Goal: Transaction & Acquisition: Purchase product/service

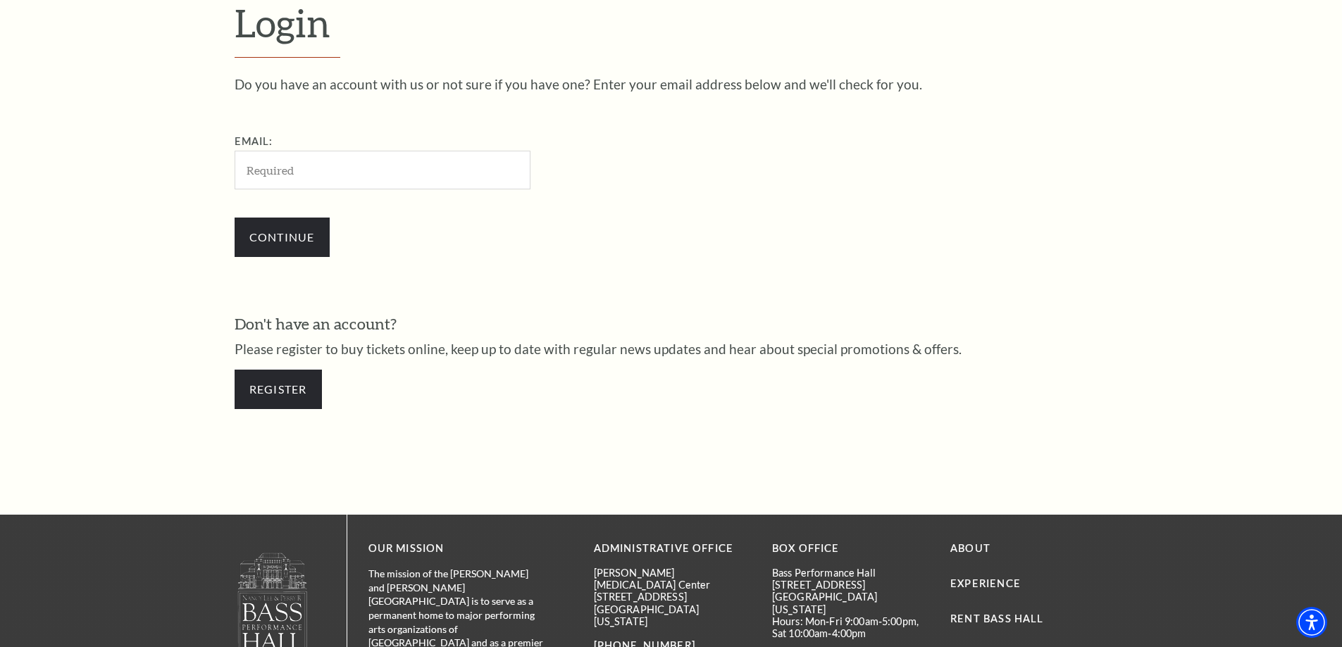
click at [259, 170] on input "Email:" at bounding box center [383, 170] width 296 height 39
type input "rmjkoenen@gmail.com"
click at [284, 228] on input "Continue" at bounding box center [282, 237] width 95 height 39
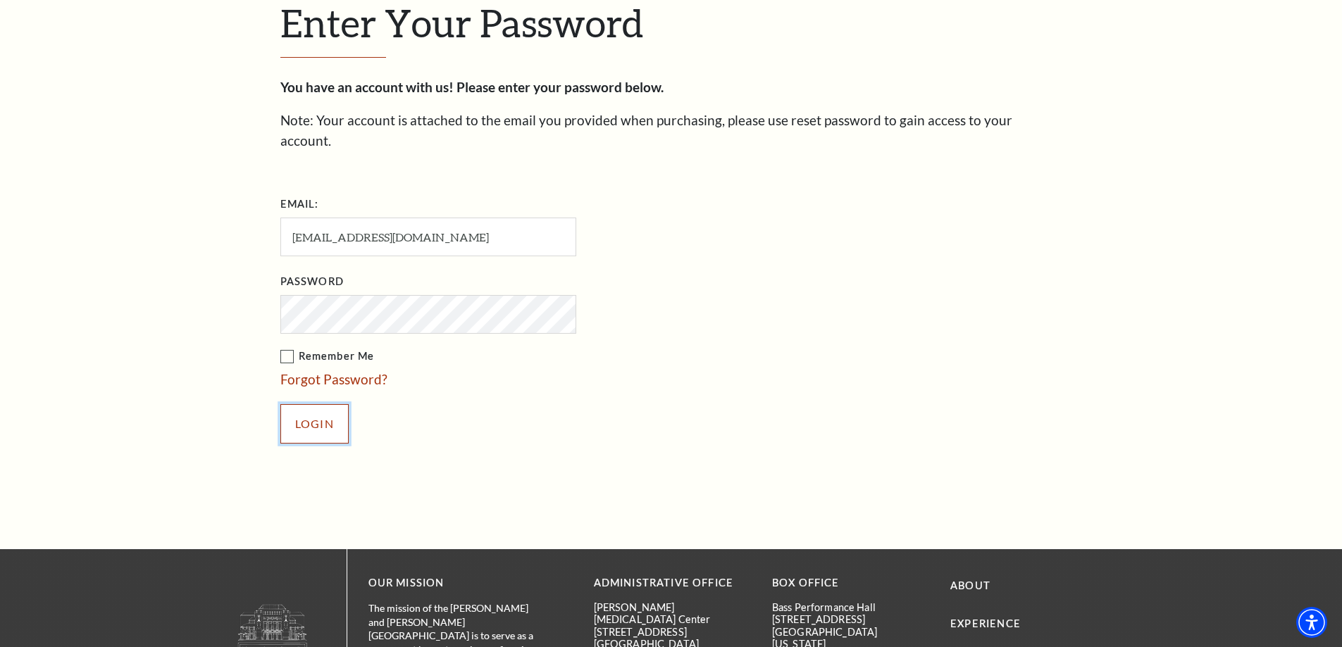
click at [307, 412] on input "Login" at bounding box center [314, 423] width 68 height 39
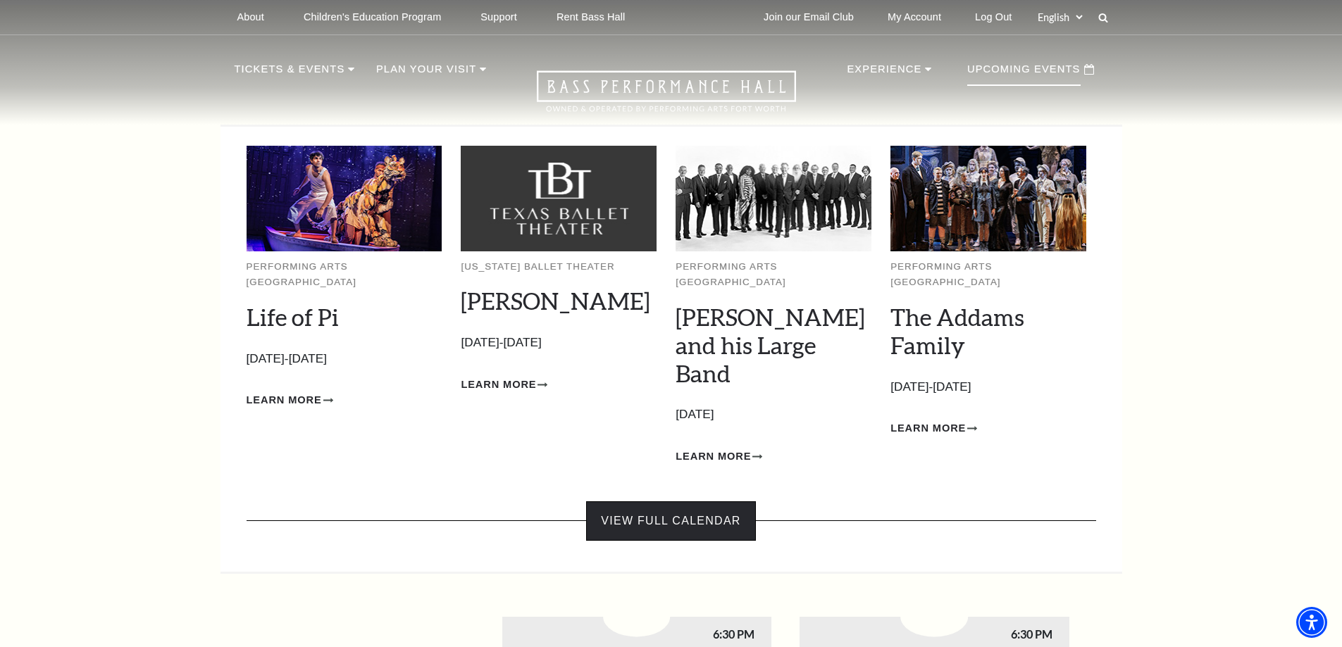
click at [661, 502] on link "View Full Calendar" at bounding box center [670, 521] width 169 height 39
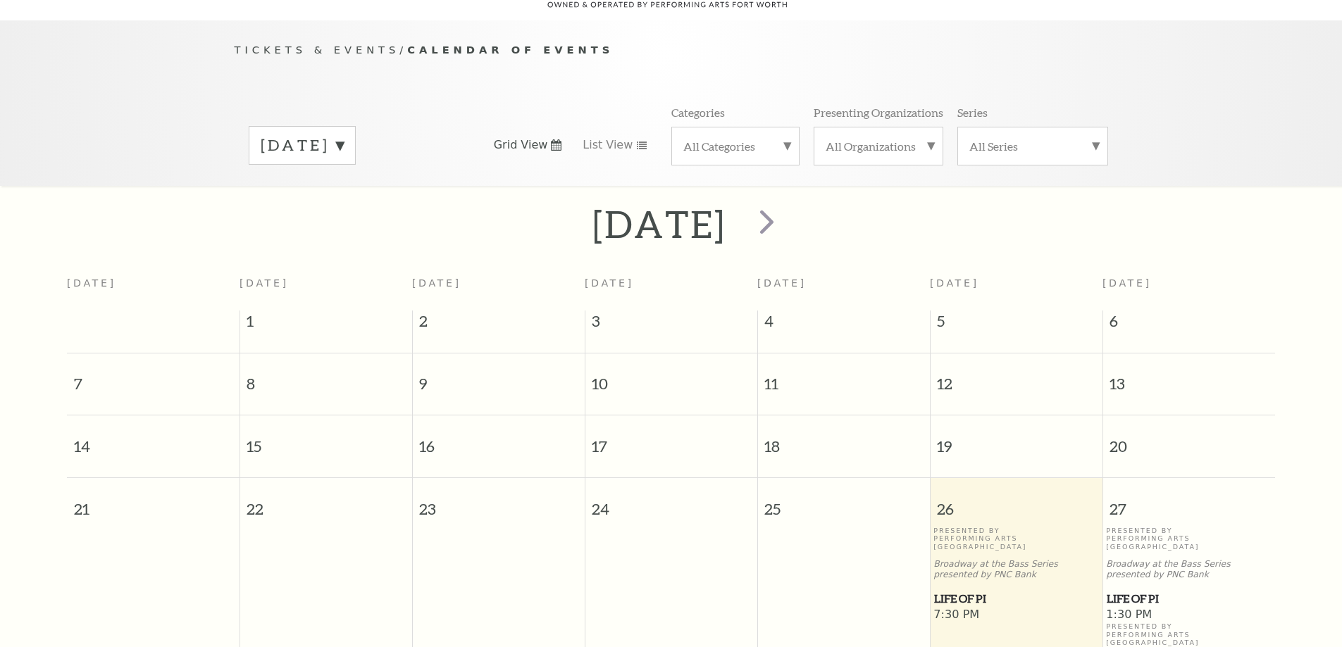
scroll to position [125, 0]
click at [787, 199] on span "next" at bounding box center [767, 219] width 40 height 40
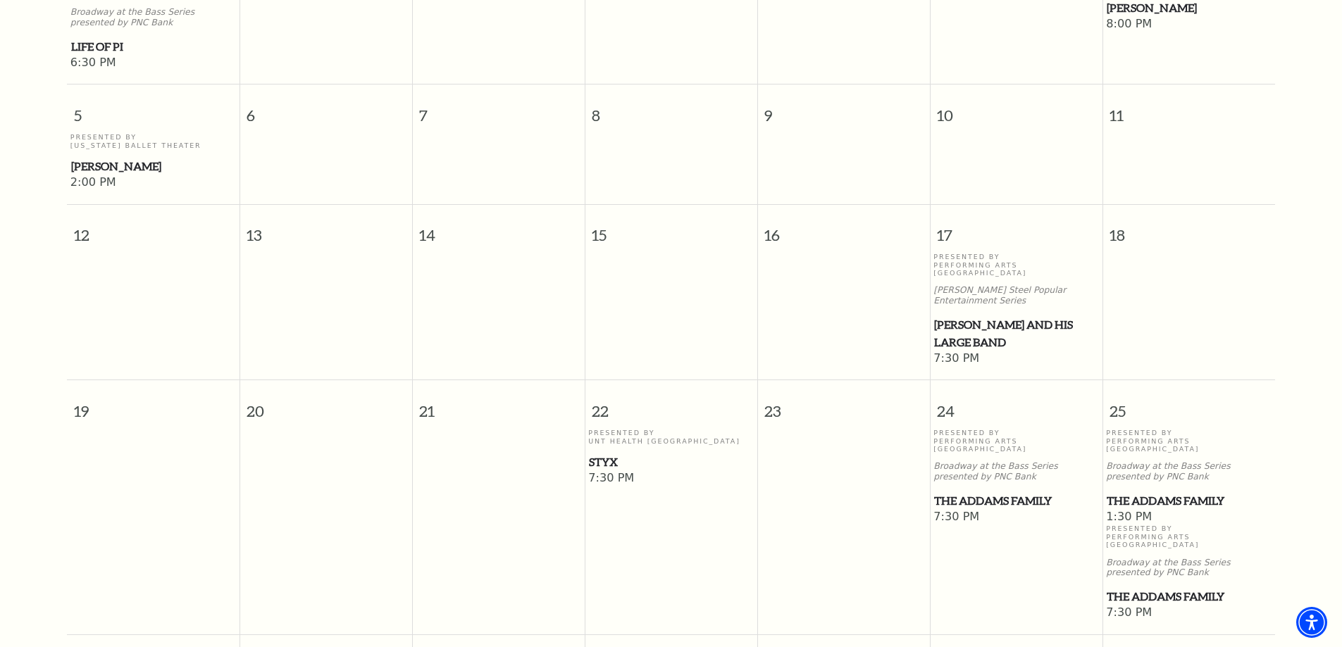
scroll to position [618, 0]
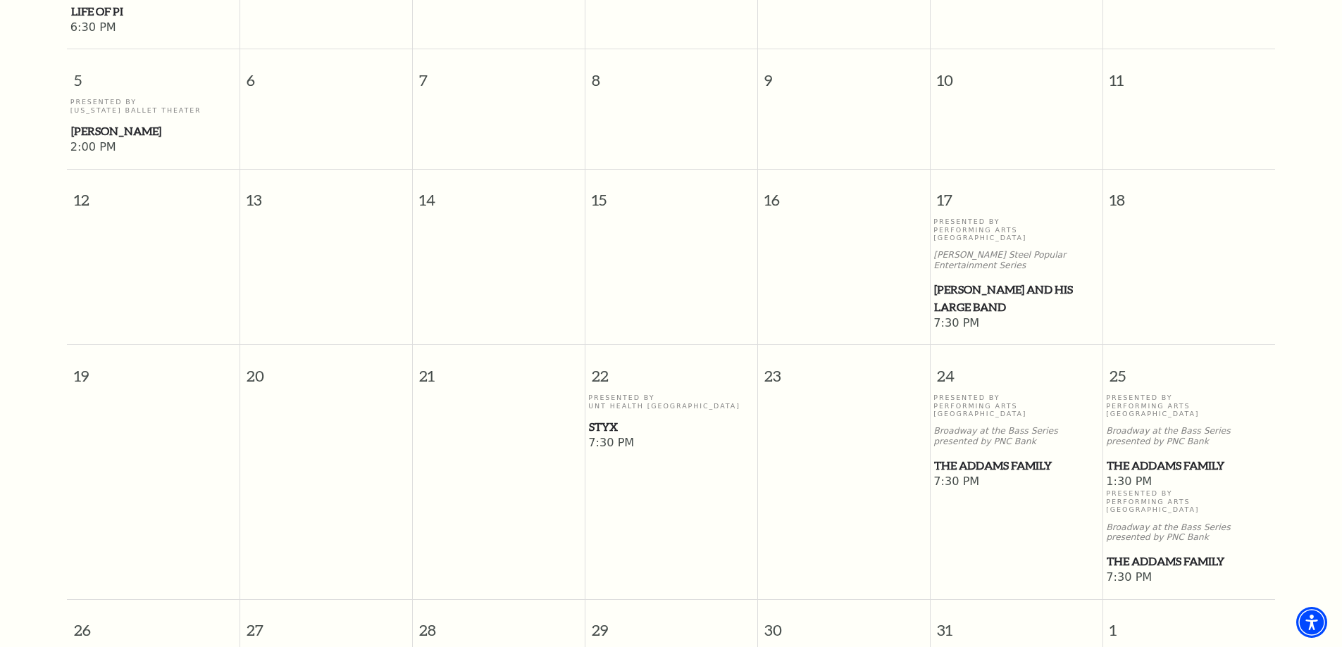
click at [676, 414] on td "Presented By UNT Health Fort Worth Styx 7:30 PM" at bounding box center [671, 490] width 173 height 192
click at [607, 418] on span "Styx" at bounding box center [671, 427] width 164 height 18
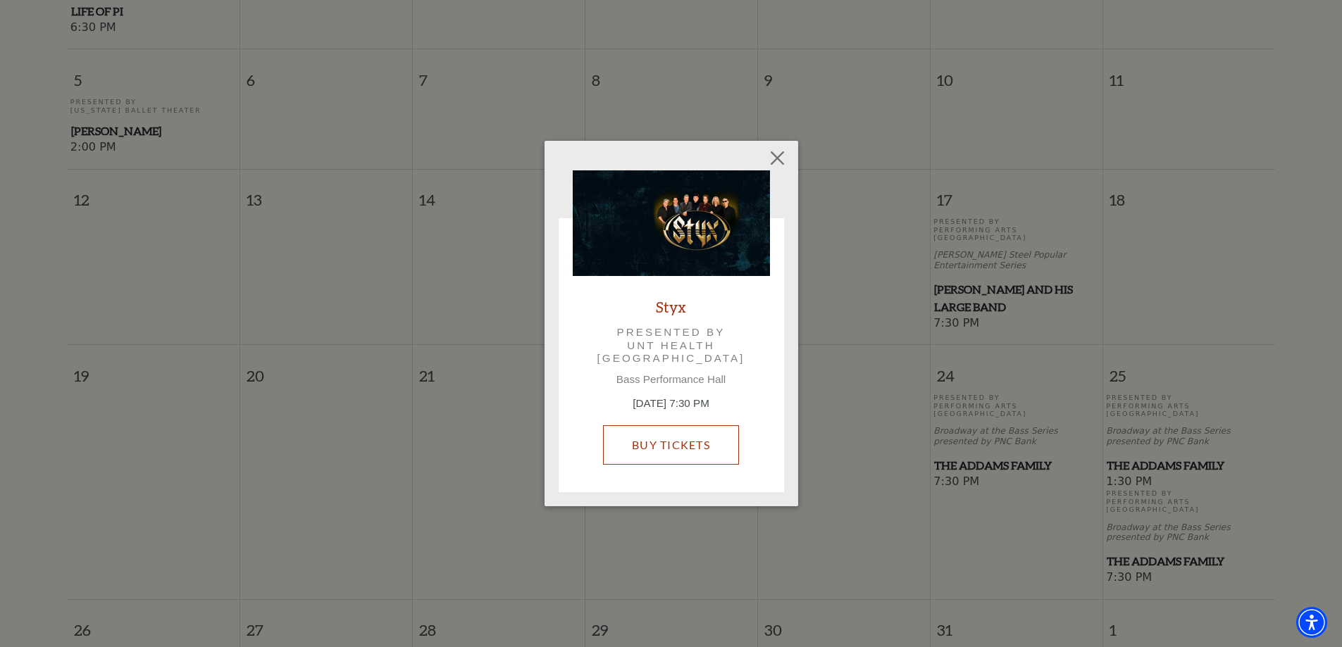
click at [679, 440] on link "Buy Tickets" at bounding box center [671, 444] width 136 height 39
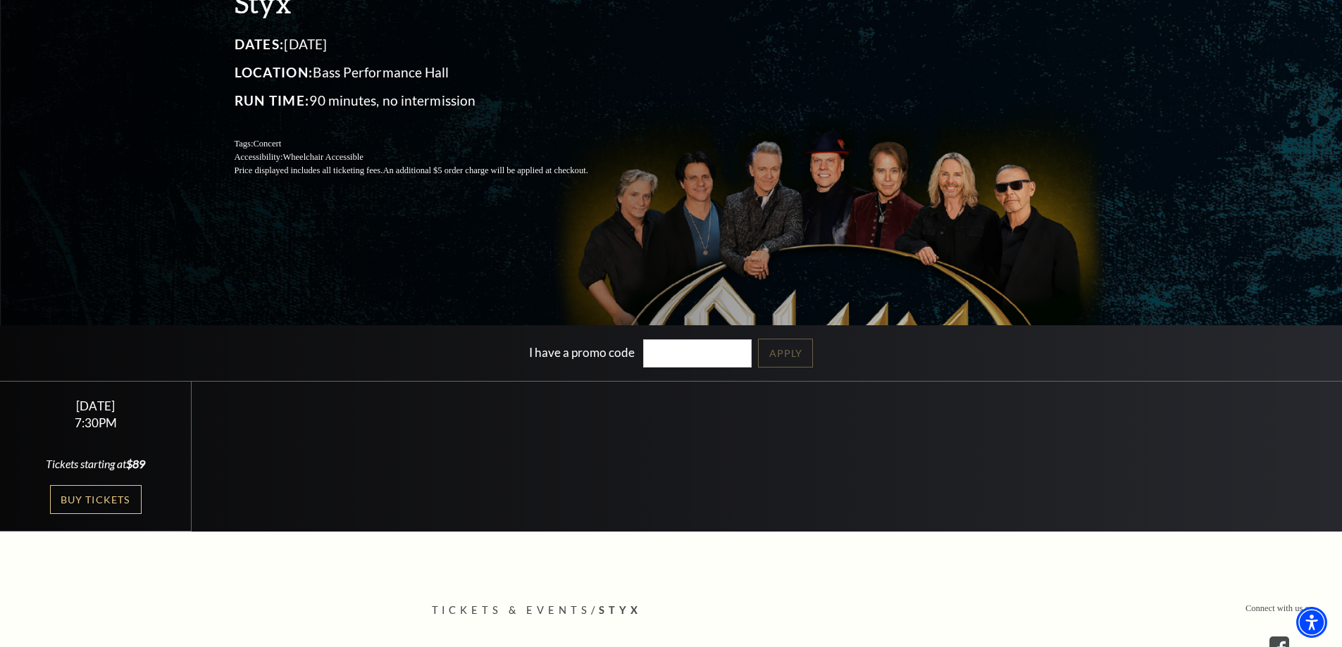
scroll to position [211, 0]
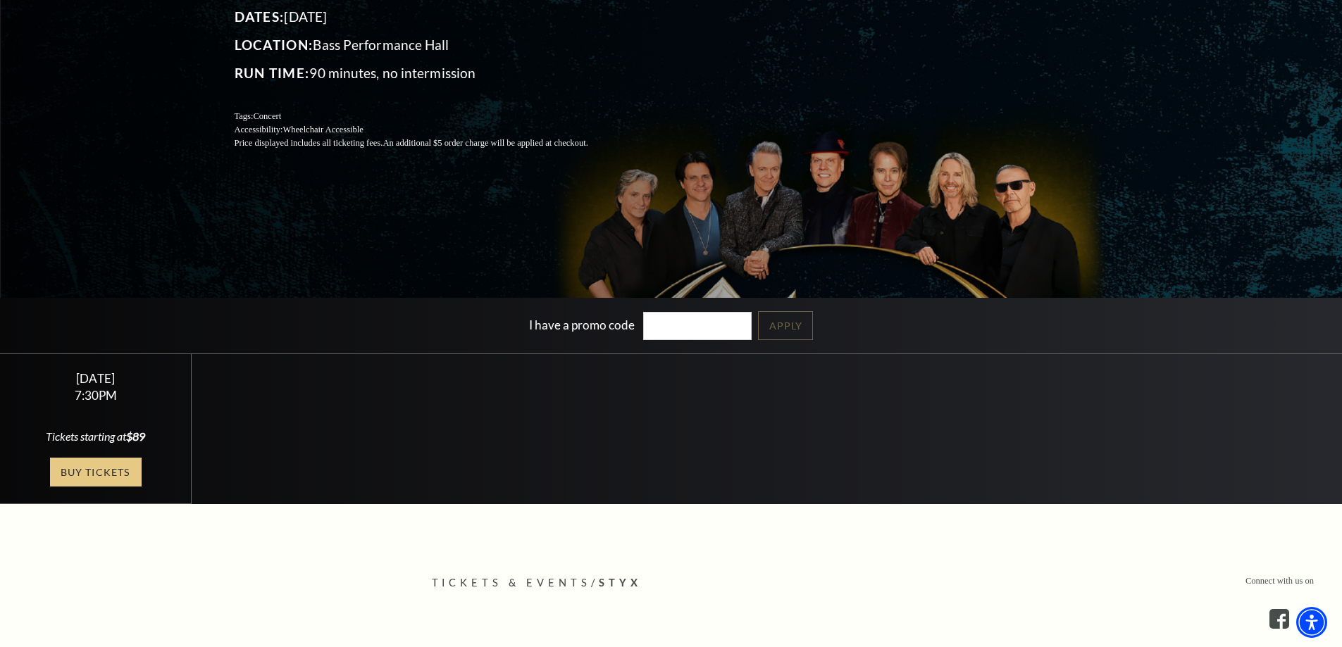
click at [89, 470] on link "Buy Tickets" at bounding box center [96, 472] width 92 height 29
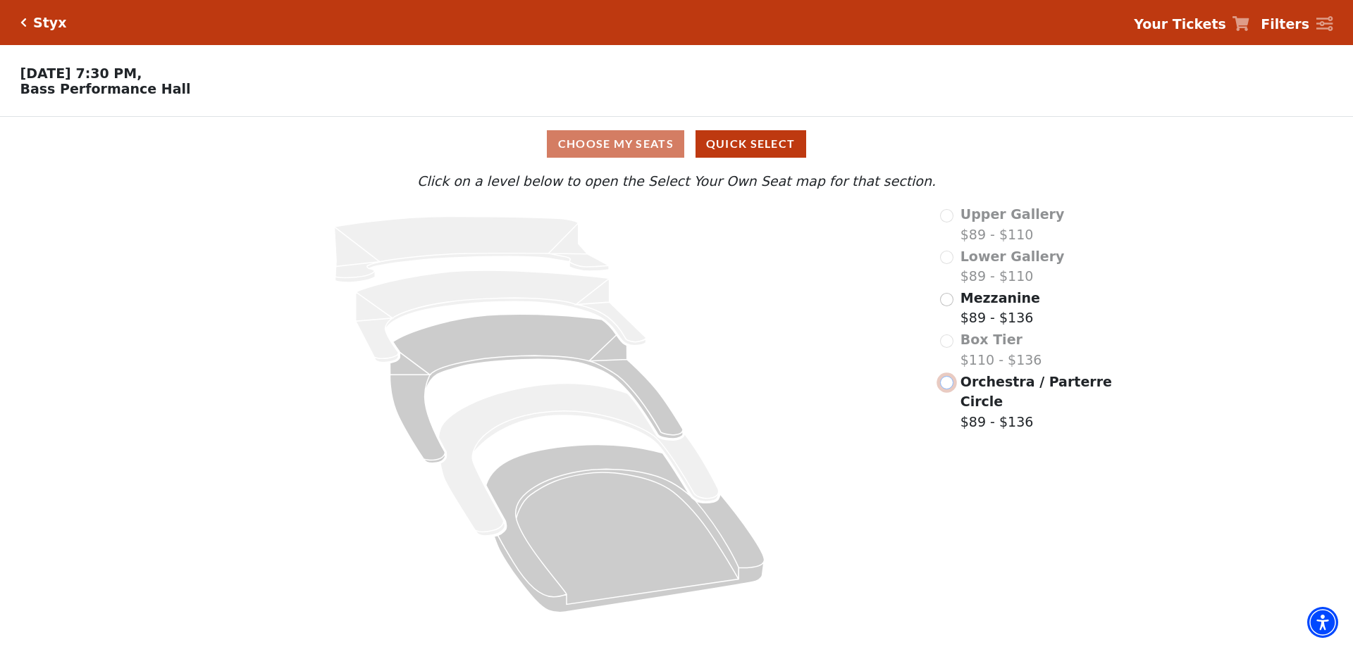
click at [948, 390] on input "Orchestra / Parterre Circle$89 - $136\a" at bounding box center [946, 382] width 13 height 13
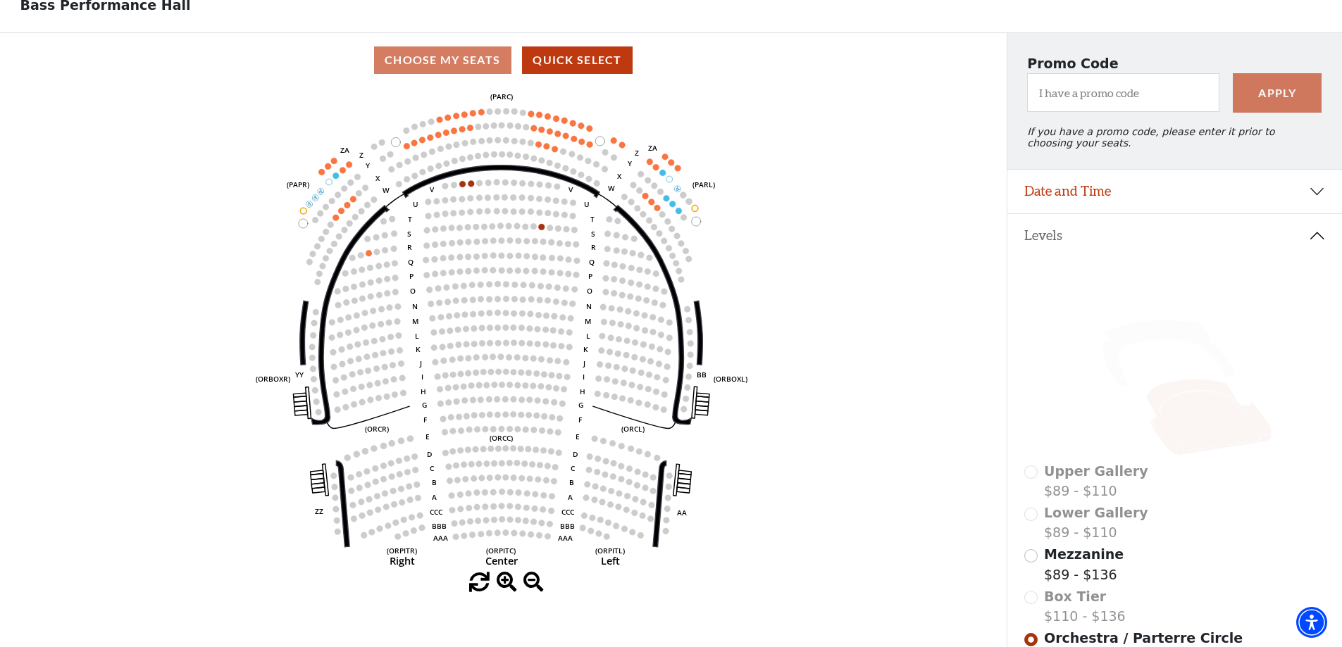
scroll to position [60, 0]
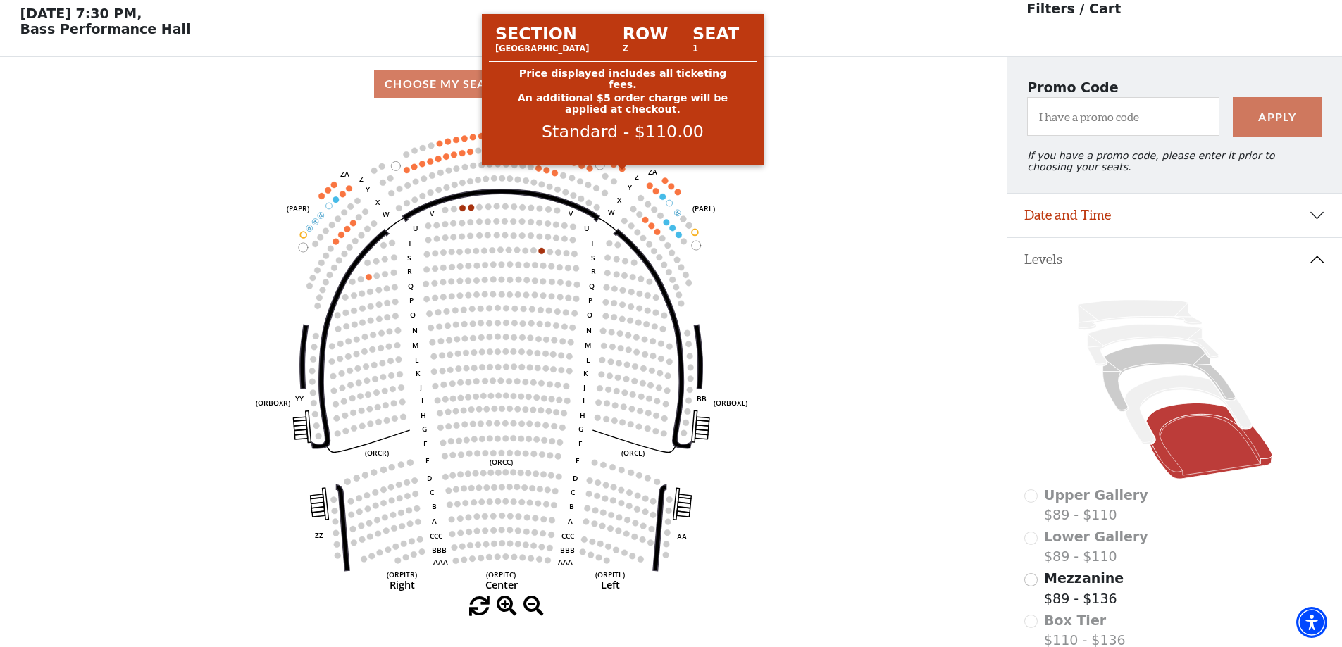
click at [623, 172] on circle at bounding box center [622, 169] width 6 height 6
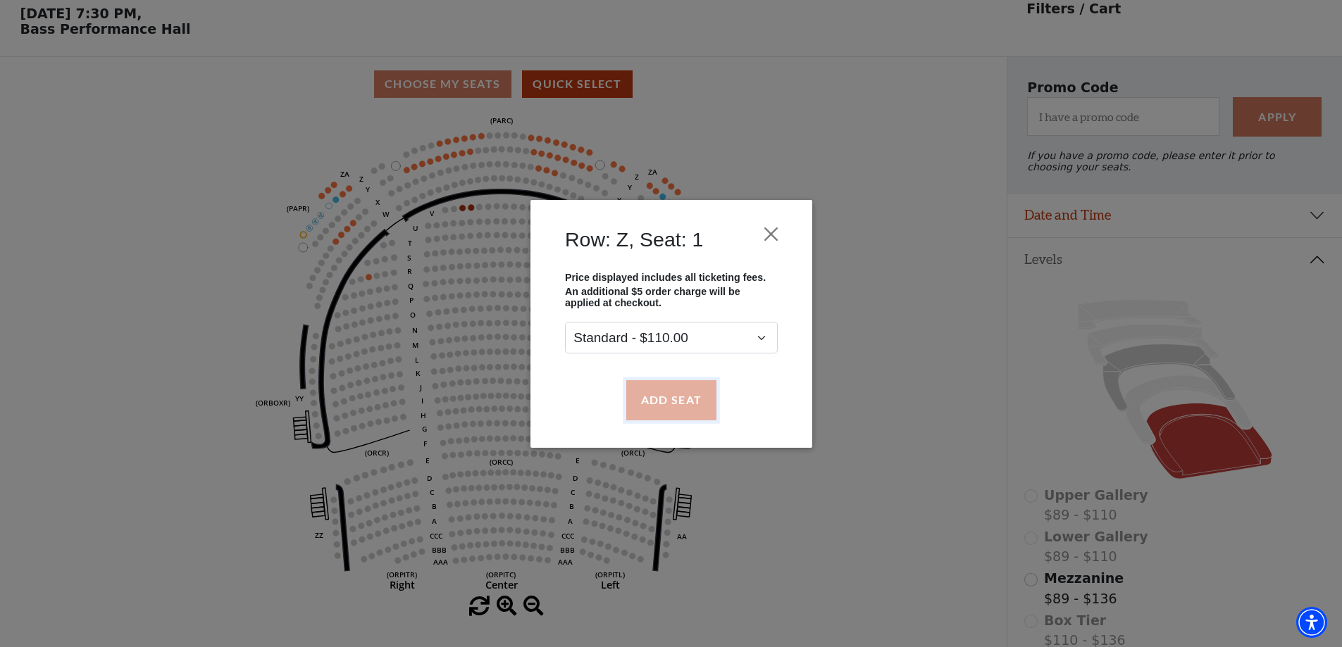
click at [674, 401] on button "Add Seat" at bounding box center [671, 399] width 90 height 39
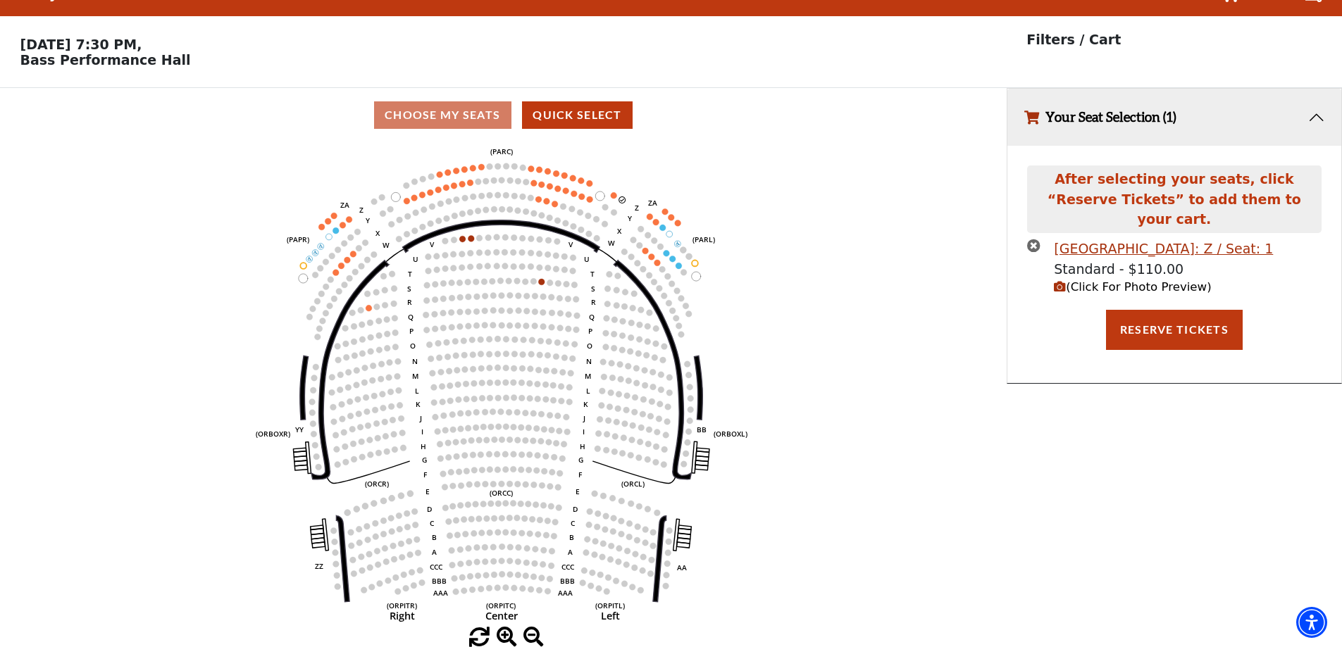
scroll to position [0, 0]
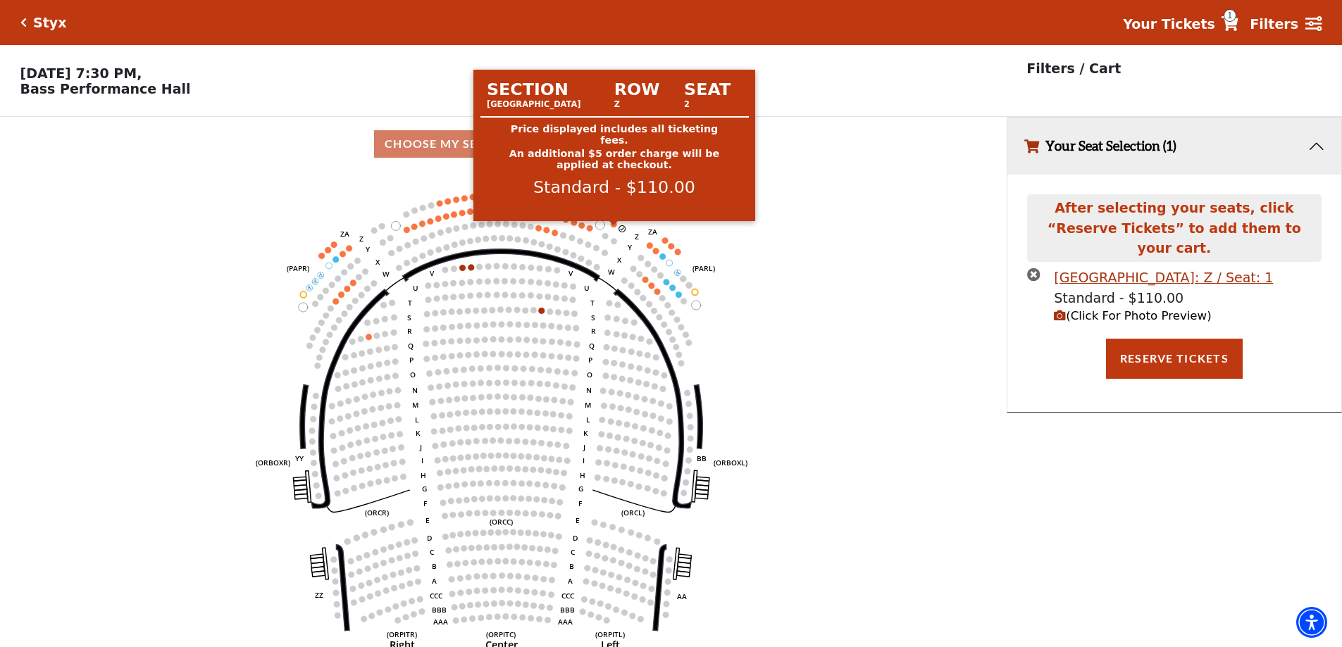
click at [613, 228] on circle at bounding box center [614, 224] width 6 height 6
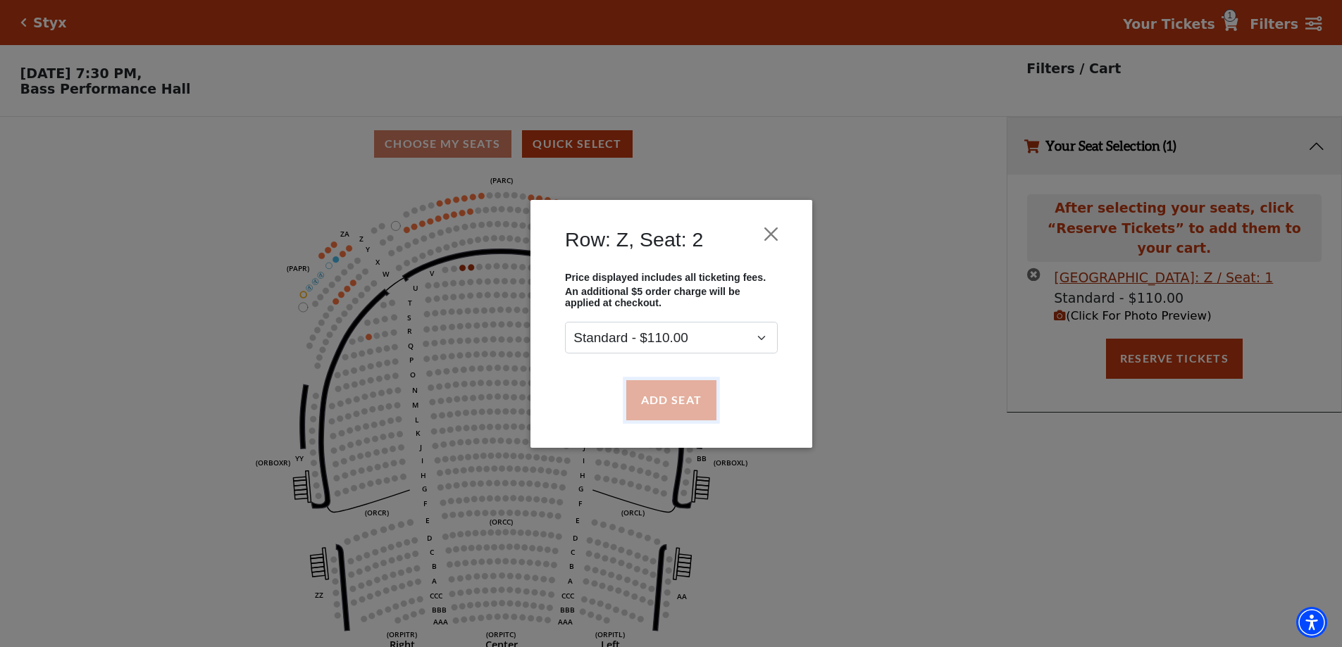
click at [666, 397] on button "Add Seat" at bounding box center [671, 399] width 90 height 39
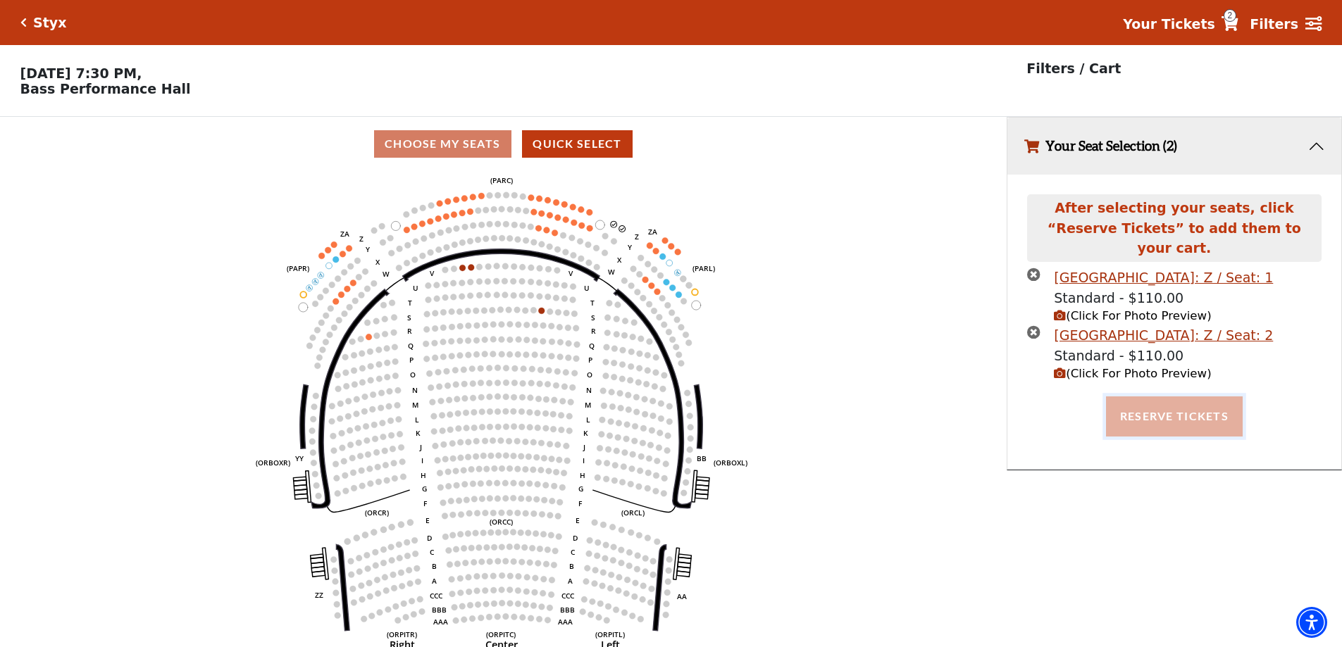
click at [1166, 411] on button "Reserve Tickets" at bounding box center [1174, 416] width 137 height 39
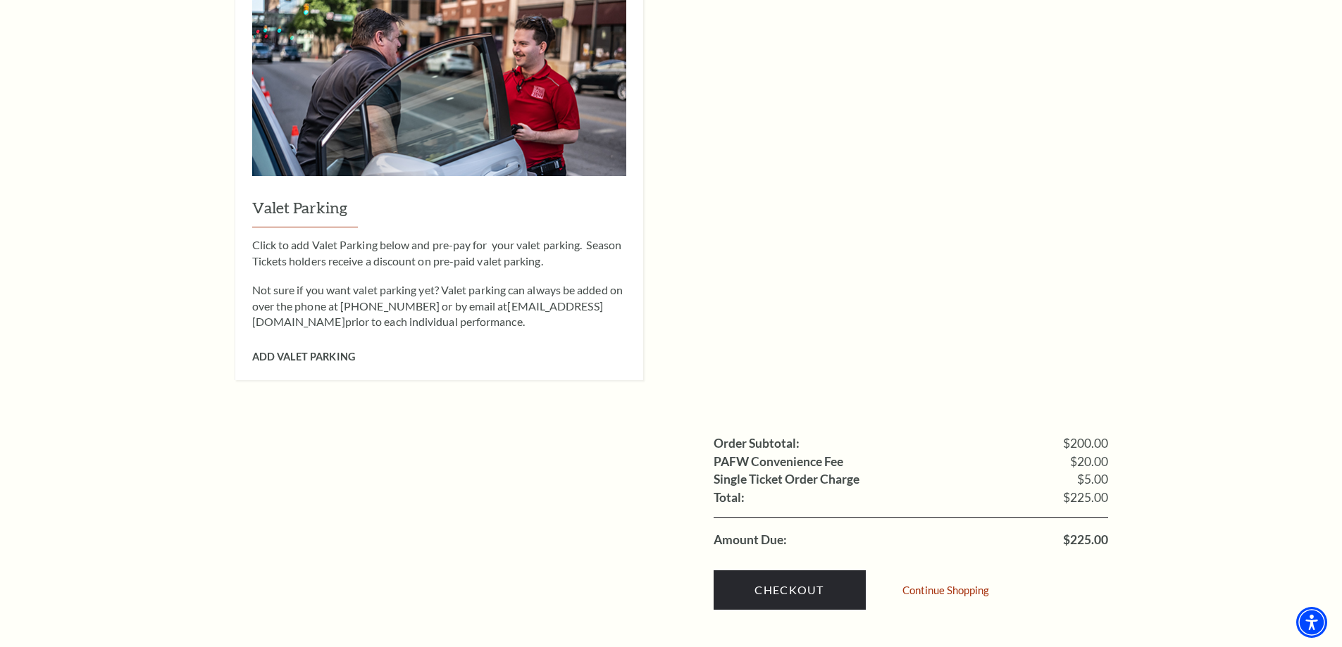
scroll to position [1198, 0]
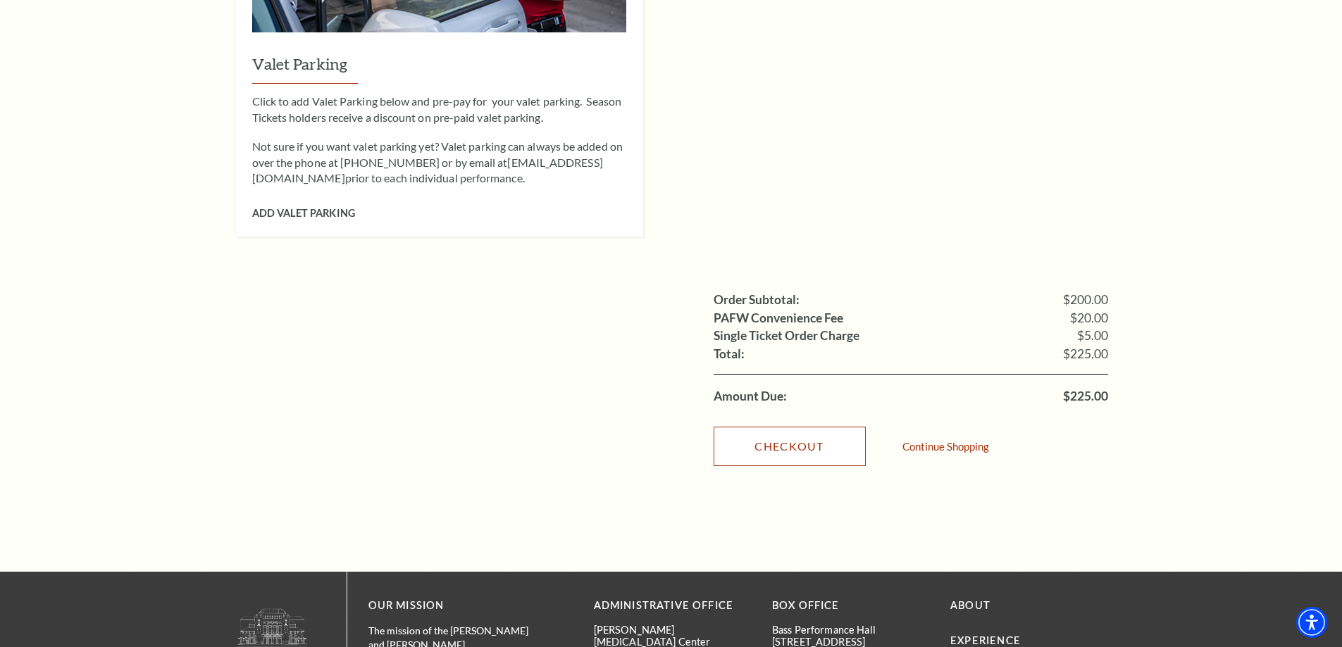
click at [804, 427] on link "Checkout" at bounding box center [790, 446] width 152 height 39
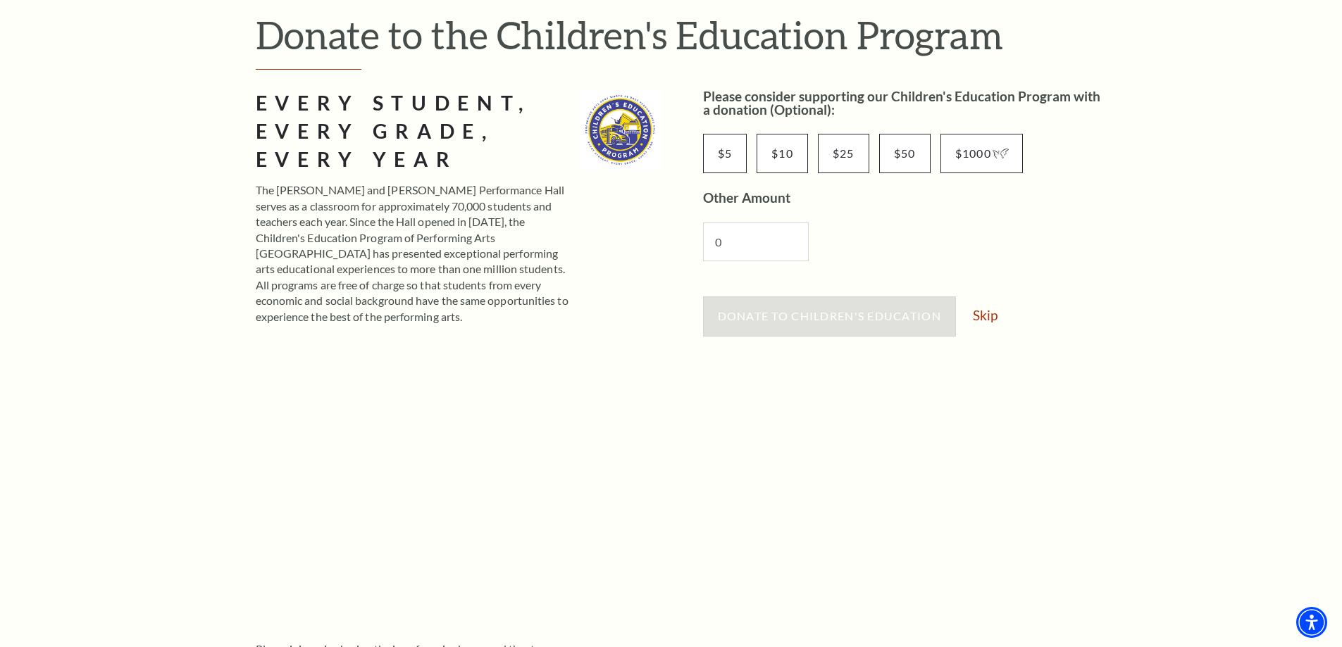
scroll to position [282, 0]
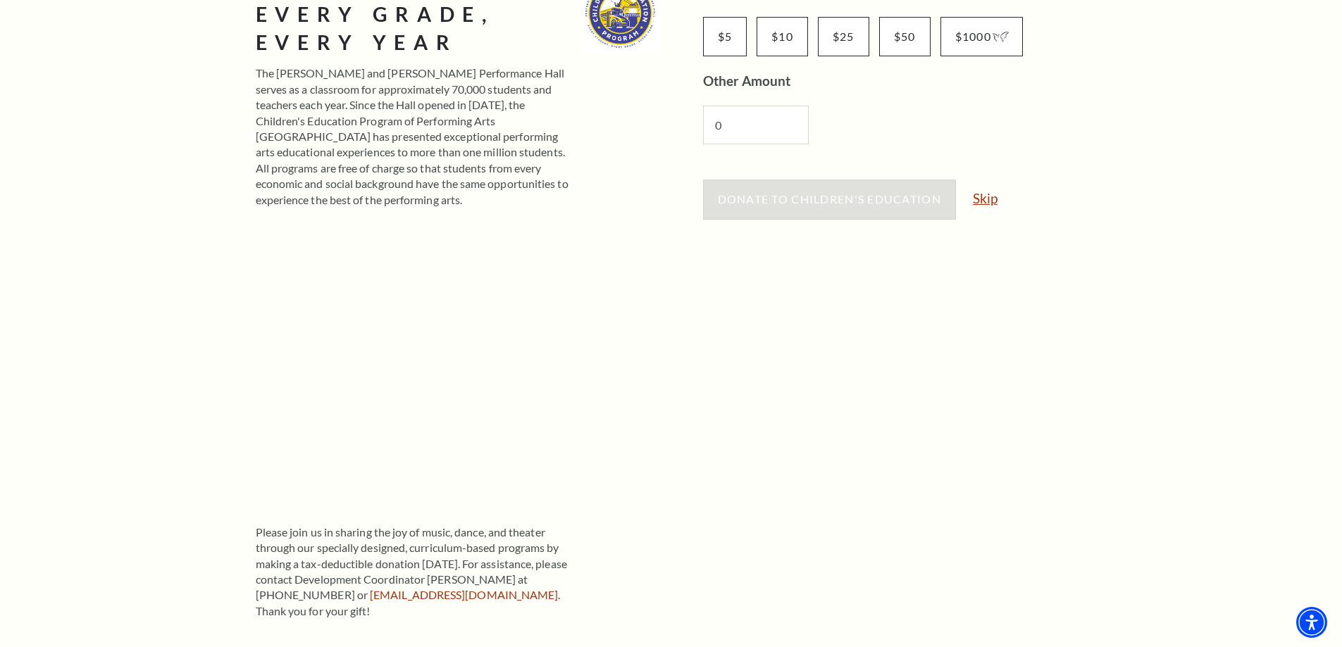
click at [985, 201] on link "Skip" at bounding box center [985, 198] width 25 height 13
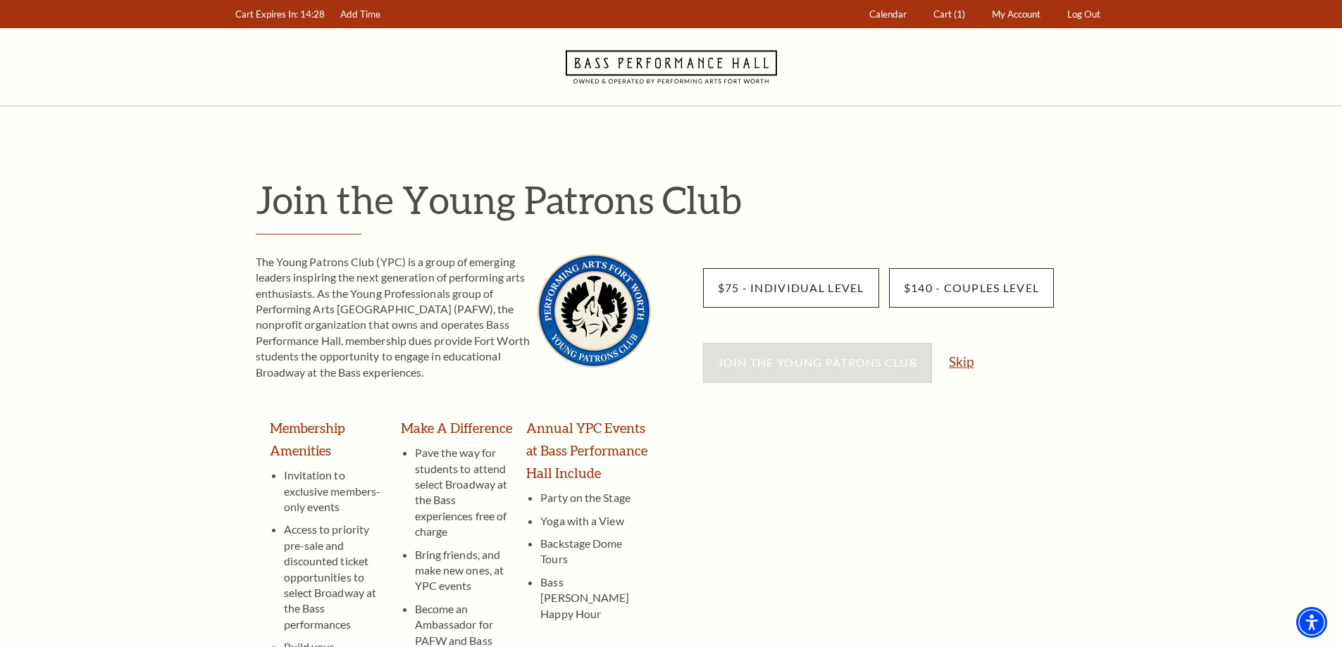
click at [967, 362] on link "Skip" at bounding box center [961, 361] width 25 height 13
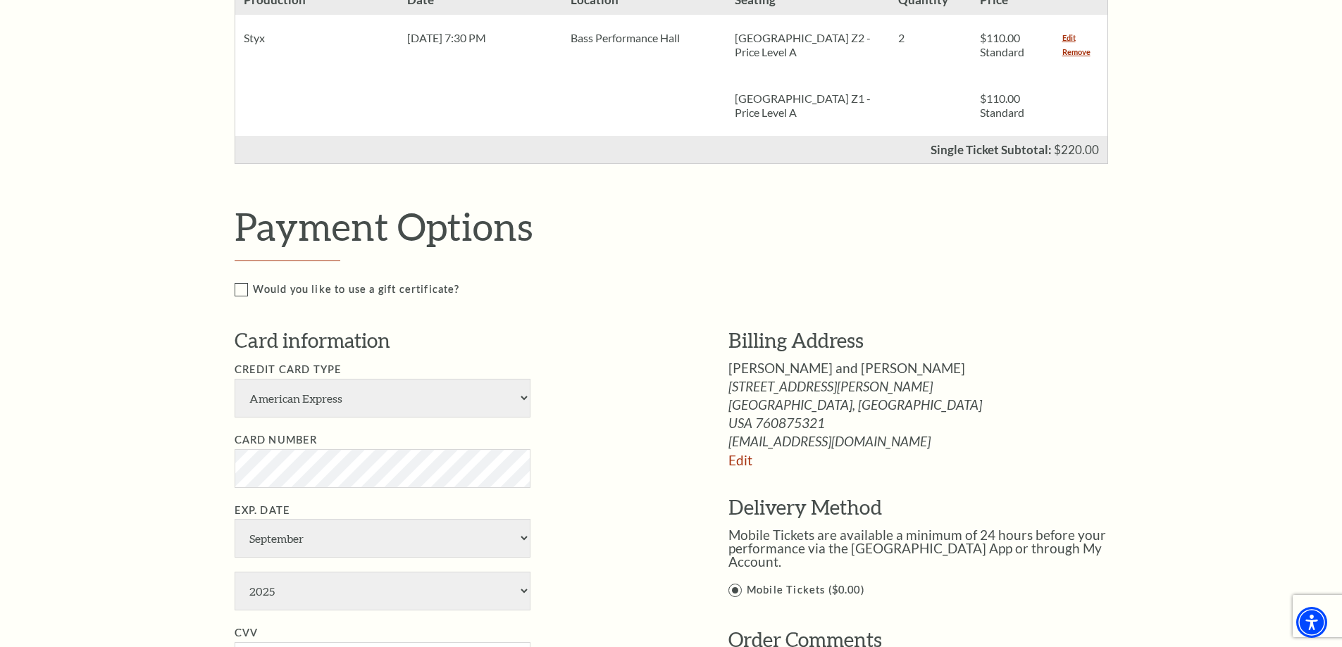
scroll to position [493, 0]
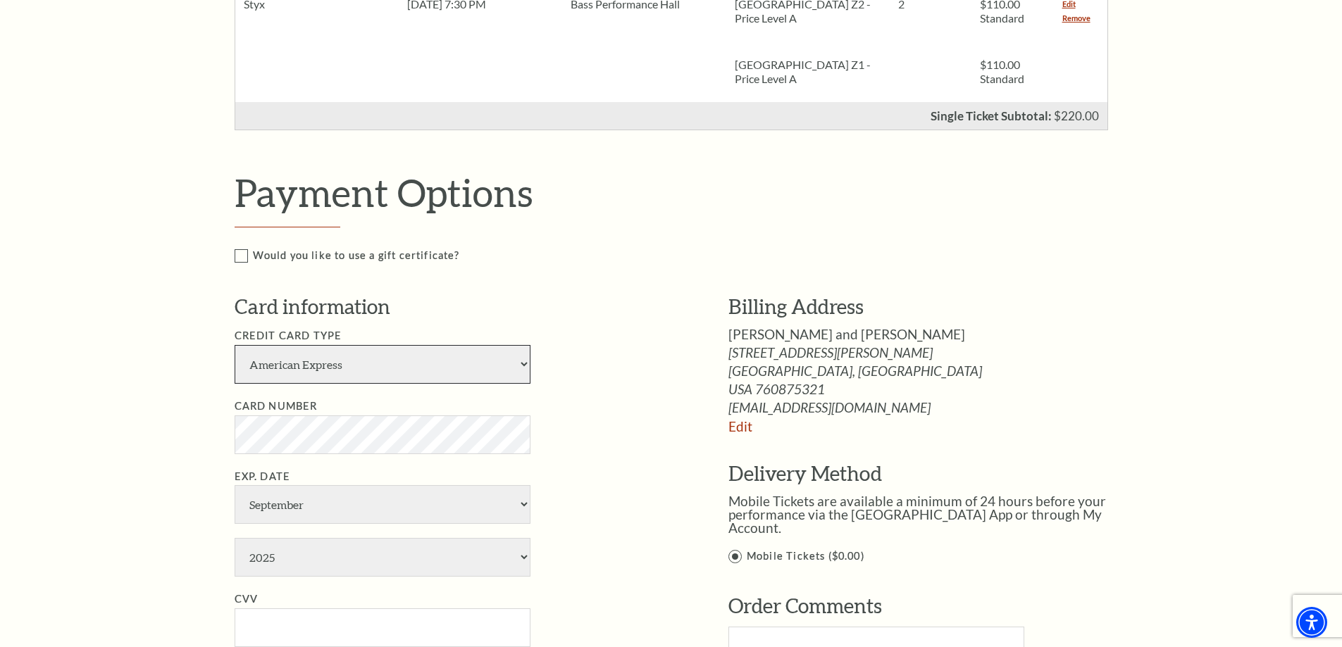
click at [522, 364] on select "American Express Visa Master Card Discover" at bounding box center [383, 364] width 296 height 39
select select "24"
click at [235, 345] on select "American Express Visa Master Card Discover" at bounding box center [383, 364] width 296 height 39
click at [552, 448] on li "Card Number" at bounding box center [461, 426] width 452 height 56
click at [522, 507] on select "January February March April May June July August September October November De…" at bounding box center [383, 504] width 296 height 39
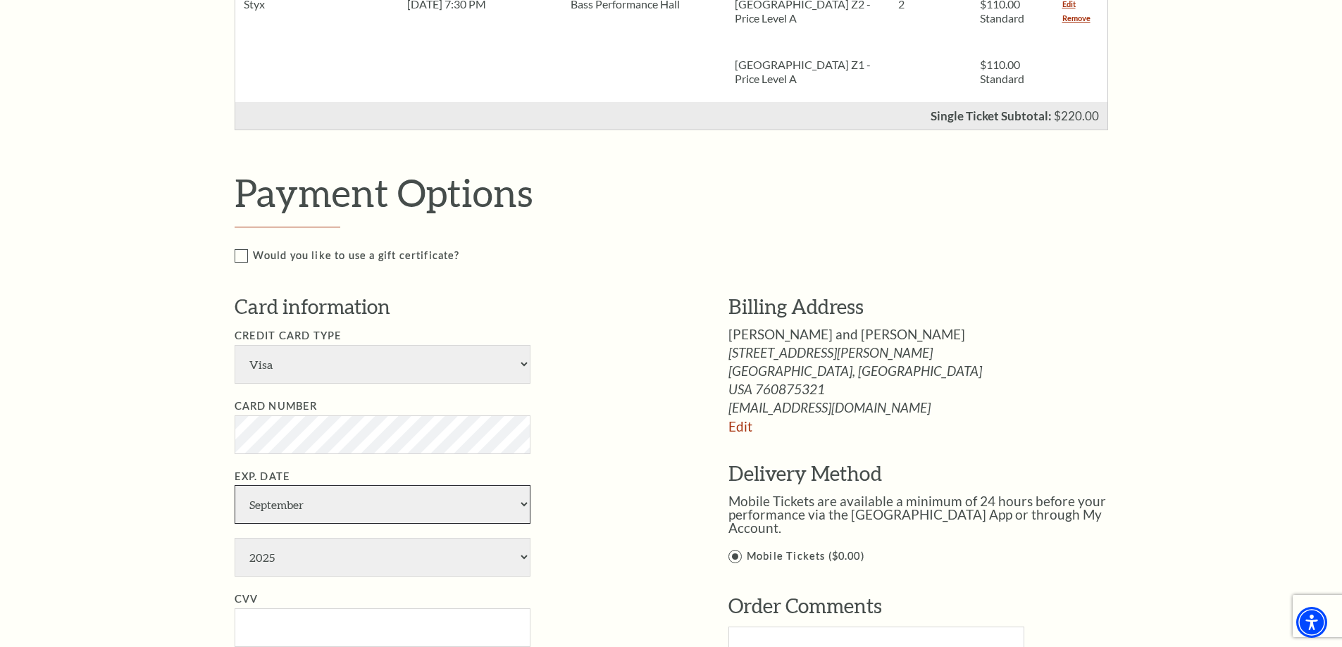
select select "12"
click at [235, 485] on select "January February March April May June July August September October November De…" at bounding box center [383, 504] width 296 height 39
click at [359, 559] on select "2025 2026 2027 2028 2029 2030 2031 2032 2033 2034" at bounding box center [383, 557] width 296 height 39
click at [235, 538] on select "2025 2026 2027 2028 2029 2030 2031 2032 2033 2034" at bounding box center [383, 557] width 296 height 39
click at [520, 557] on select "2025 2026 2027 2028 2029 2030 2031 2032 2033 2034" at bounding box center [383, 557] width 296 height 39
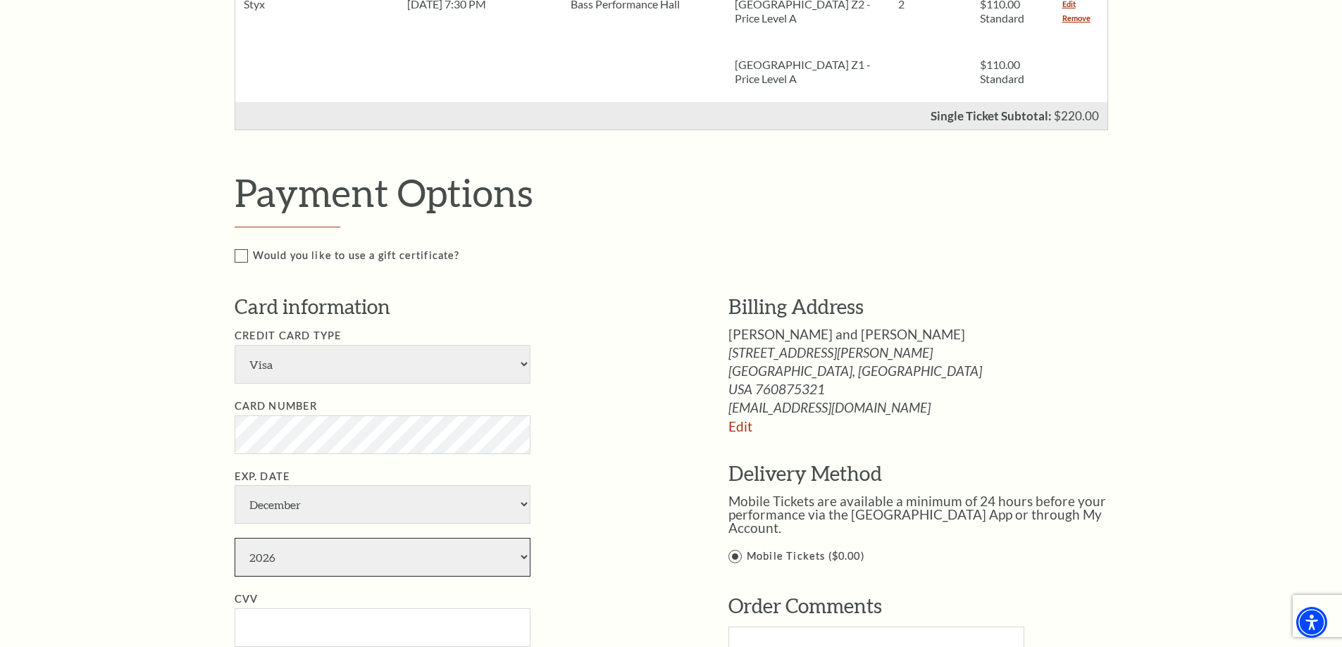
select select "2028"
click at [235, 538] on select "2025 2026 2027 2028 2029 2030 2031 2032 2033 2034" at bounding box center [383, 557] width 296 height 39
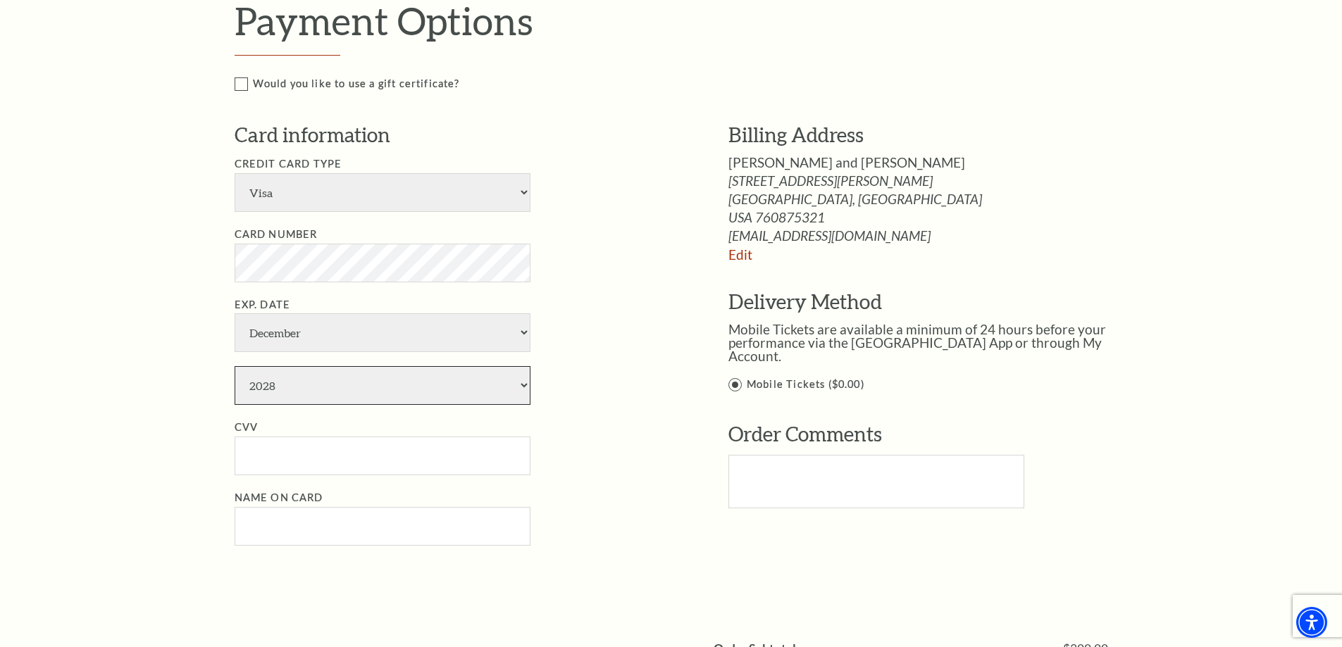
scroll to position [704, 0]
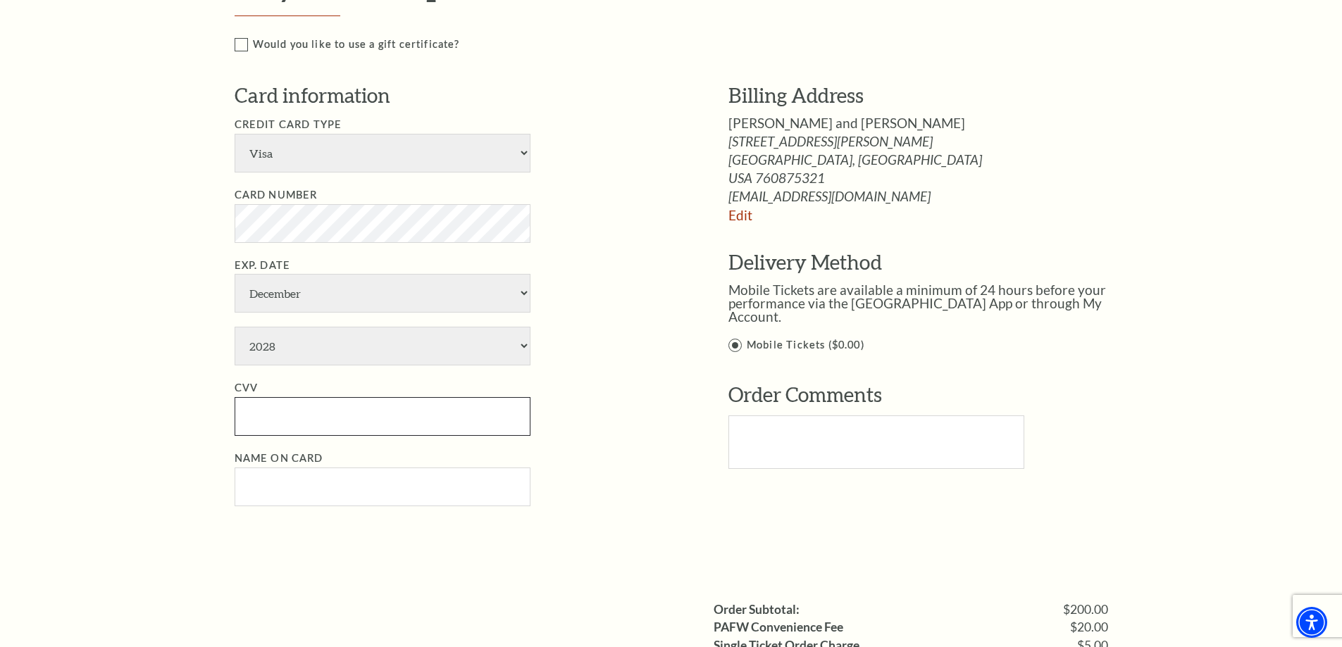
click at [268, 421] on input "CVV" at bounding box center [383, 416] width 296 height 39
type input "704"
click at [265, 480] on input "Name on Card" at bounding box center [383, 487] width 296 height 39
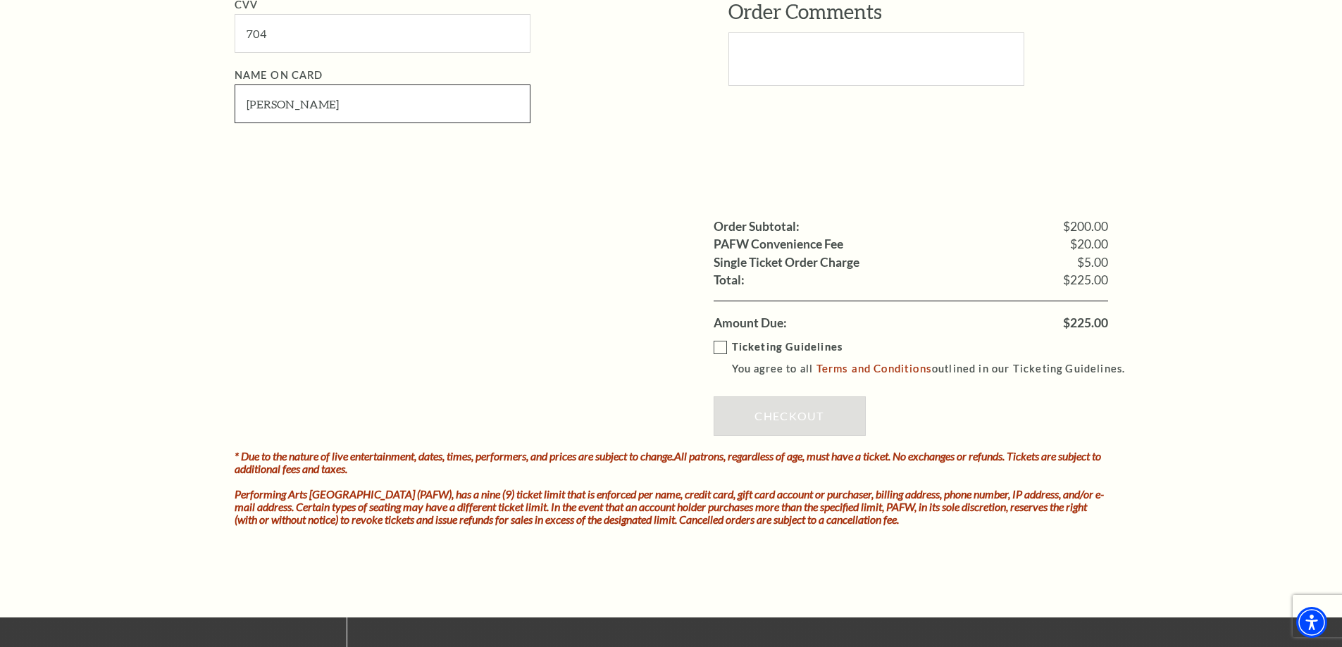
scroll to position [1198, 0]
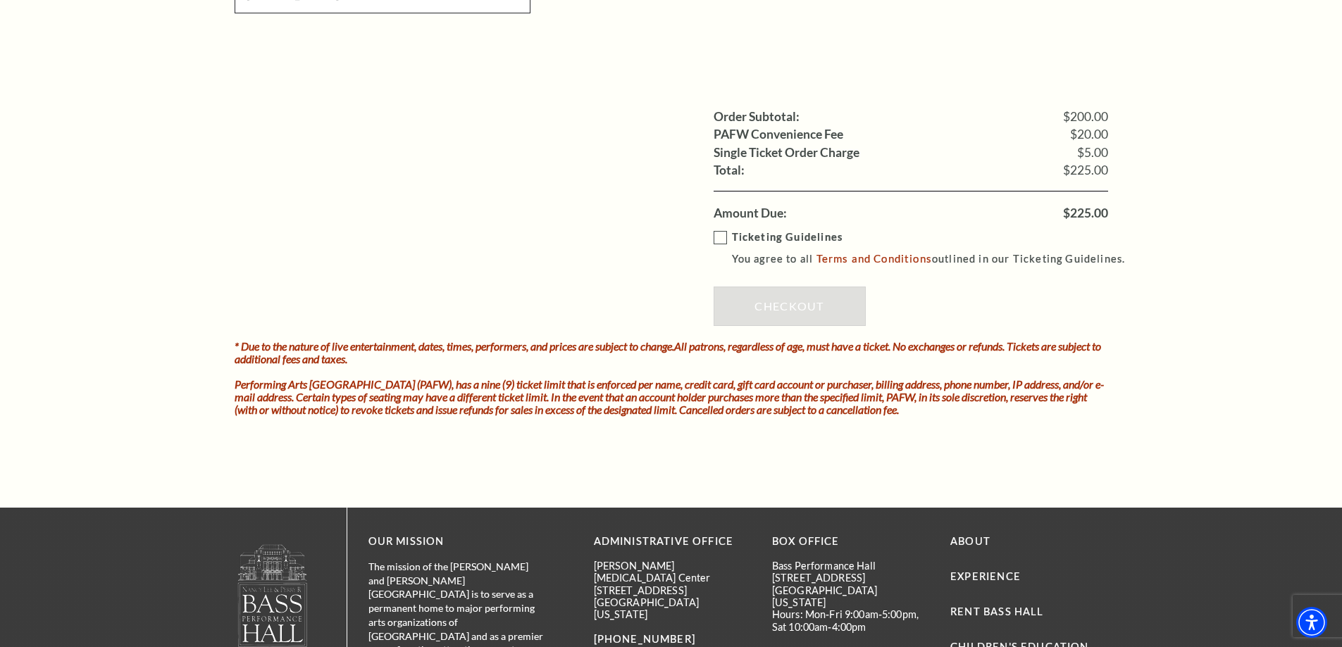
type input "Ronald J Koenen"
click at [721, 235] on label "Ticketing Guidelines You agree to all Terms and Conditions outlined in our Tick…" at bounding box center [926, 248] width 425 height 39
click at [0, 0] on input "Ticketing Guidelines You agree to all Terms and Conditions outlined in our Tick…" at bounding box center [0, 0] width 0 height 0
click at [799, 309] on link "Checkout" at bounding box center [790, 306] width 152 height 39
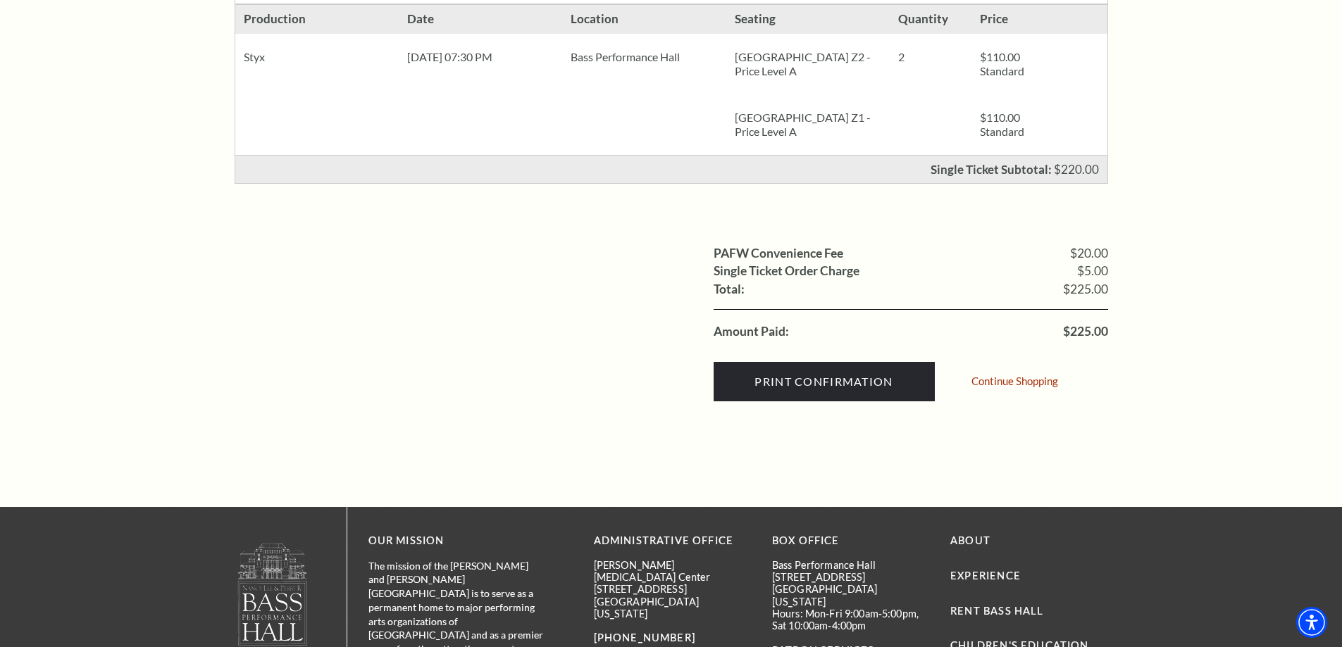
scroll to position [352, 0]
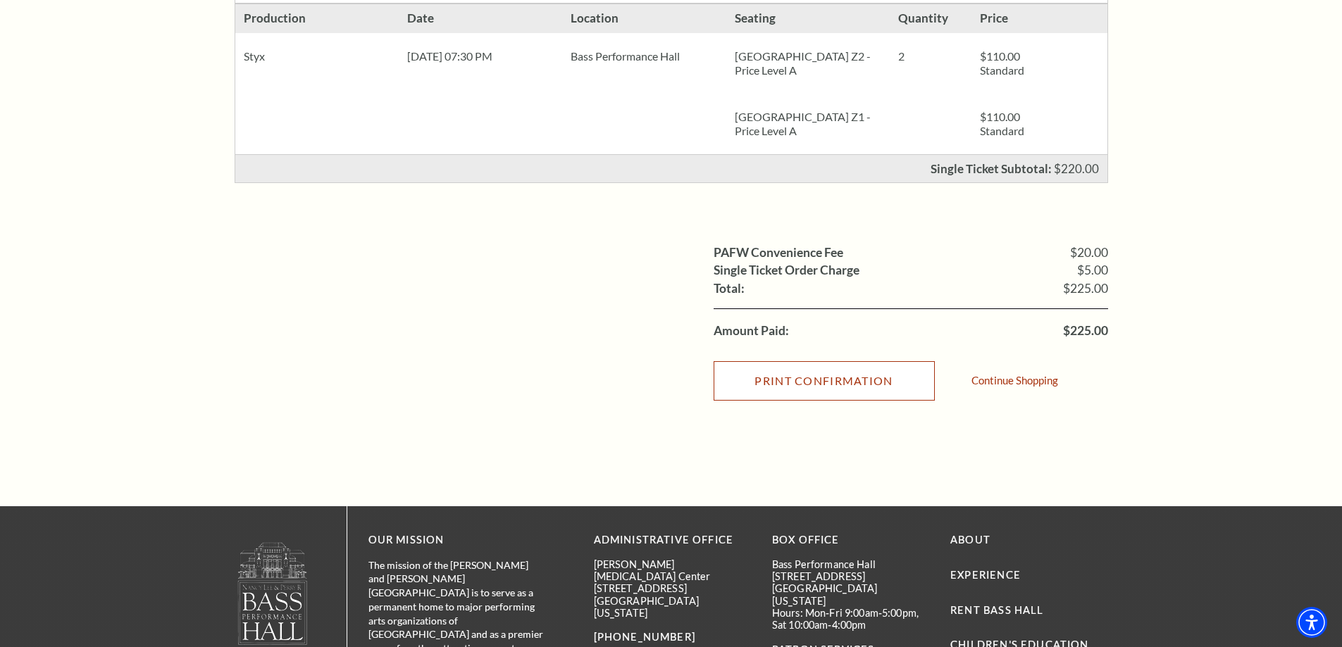
click at [826, 383] on input "Print Confirmation" at bounding box center [824, 380] width 221 height 39
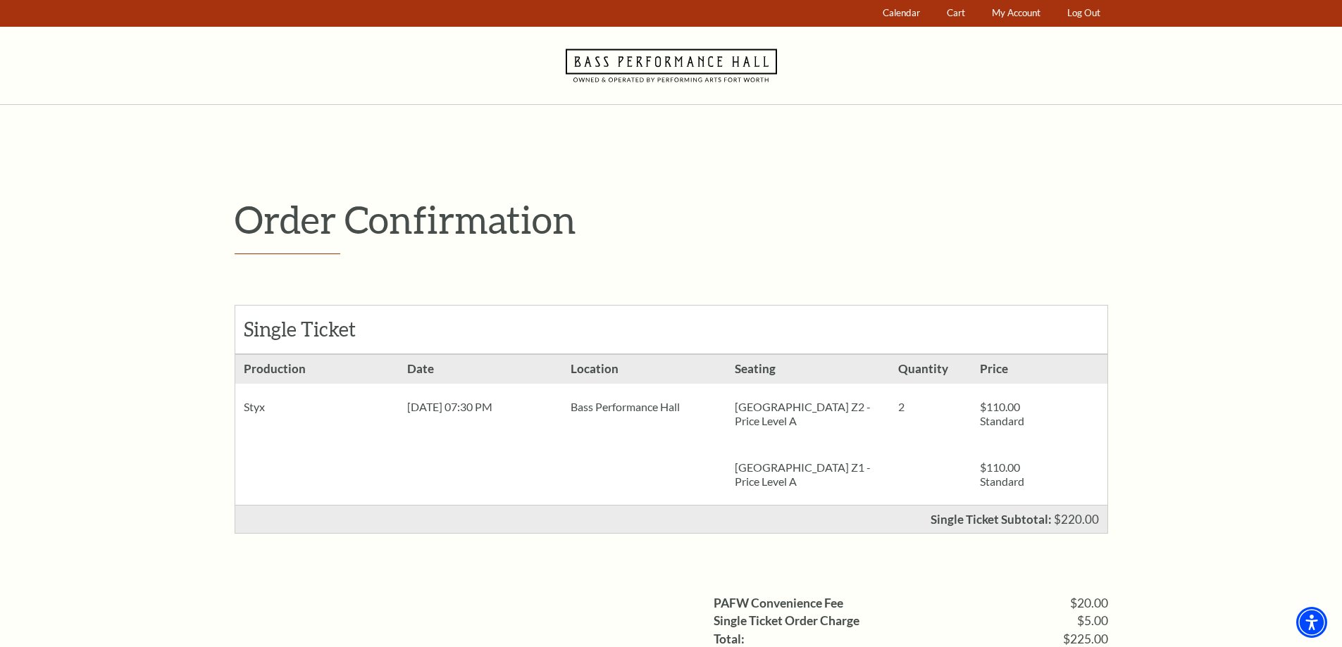
scroll to position [0, 0]
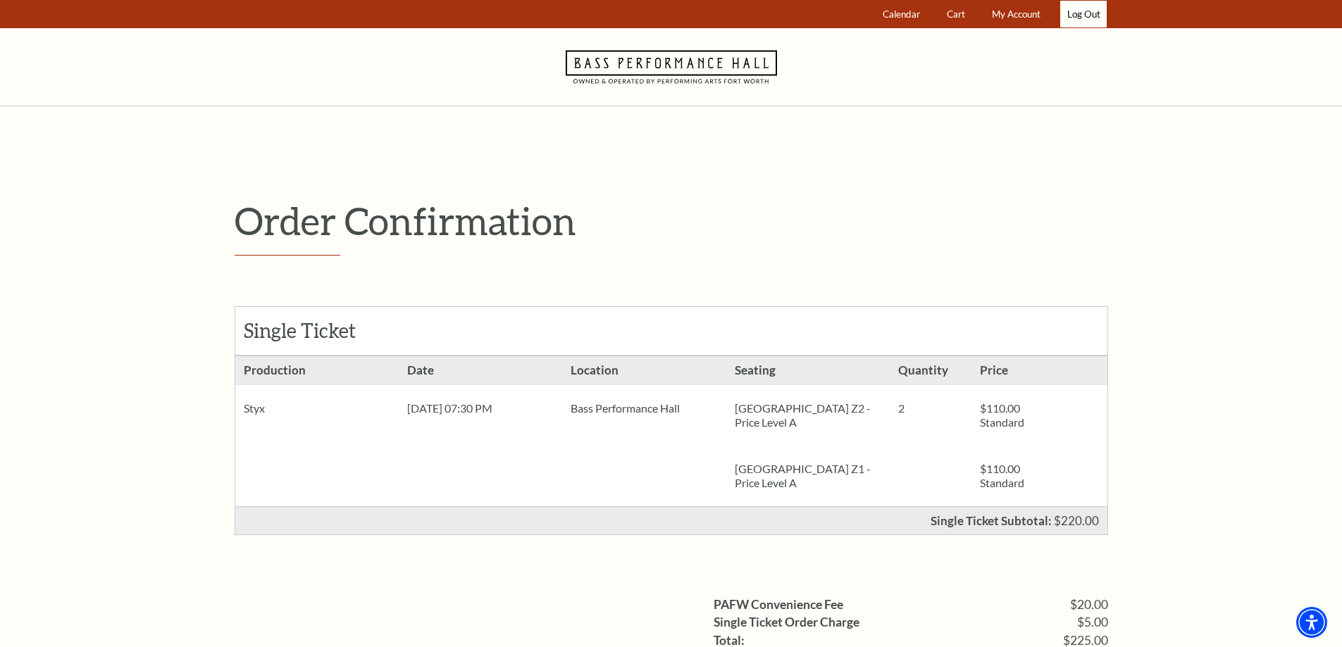
click at [1081, 12] on link "Log Out" at bounding box center [1083, 14] width 46 height 27
